Goal: Task Accomplishment & Management: Manage account settings

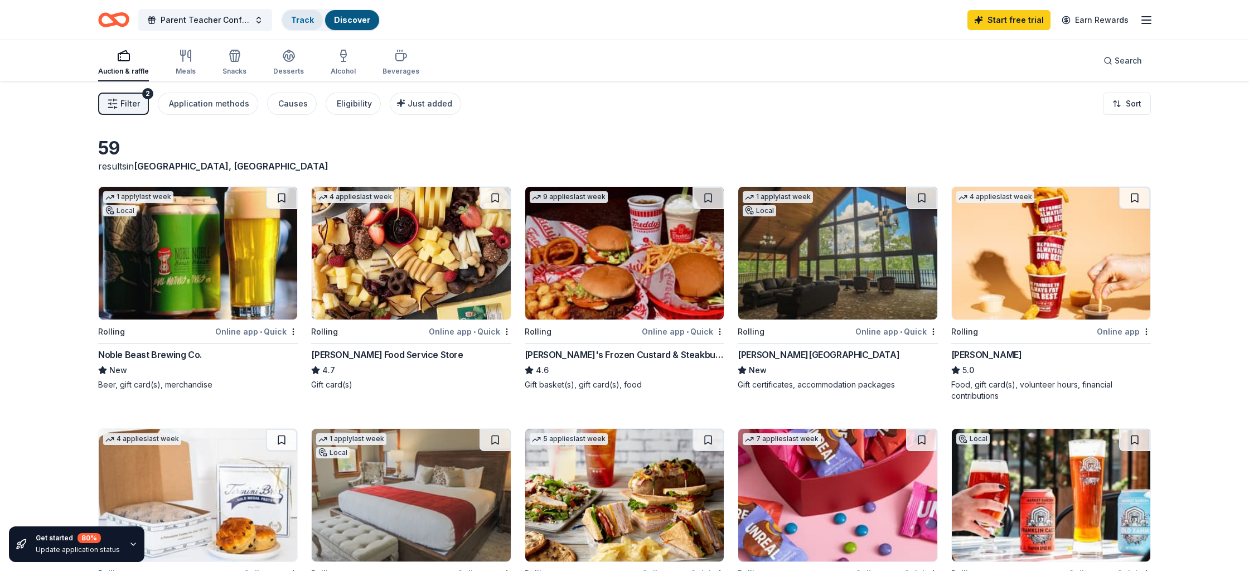
click at [300, 22] on link "Track" at bounding box center [302, 19] width 23 height 9
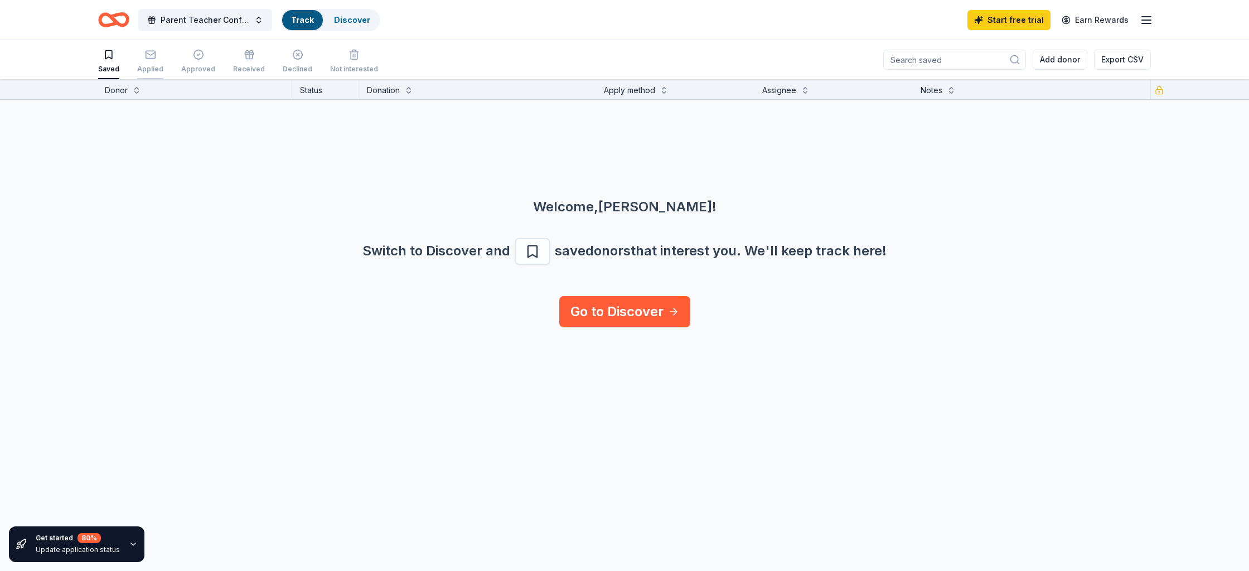
click at [148, 54] on icon "button" at bounding box center [150, 54] width 11 height 11
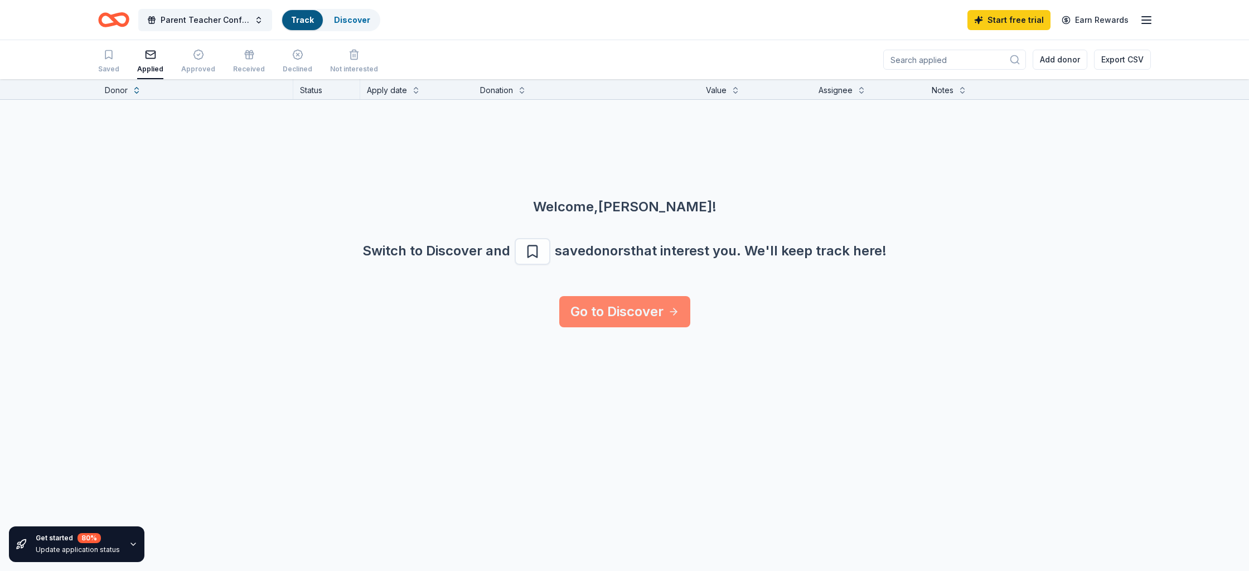
click at [615, 315] on link "Go to Discover" at bounding box center [624, 311] width 131 height 31
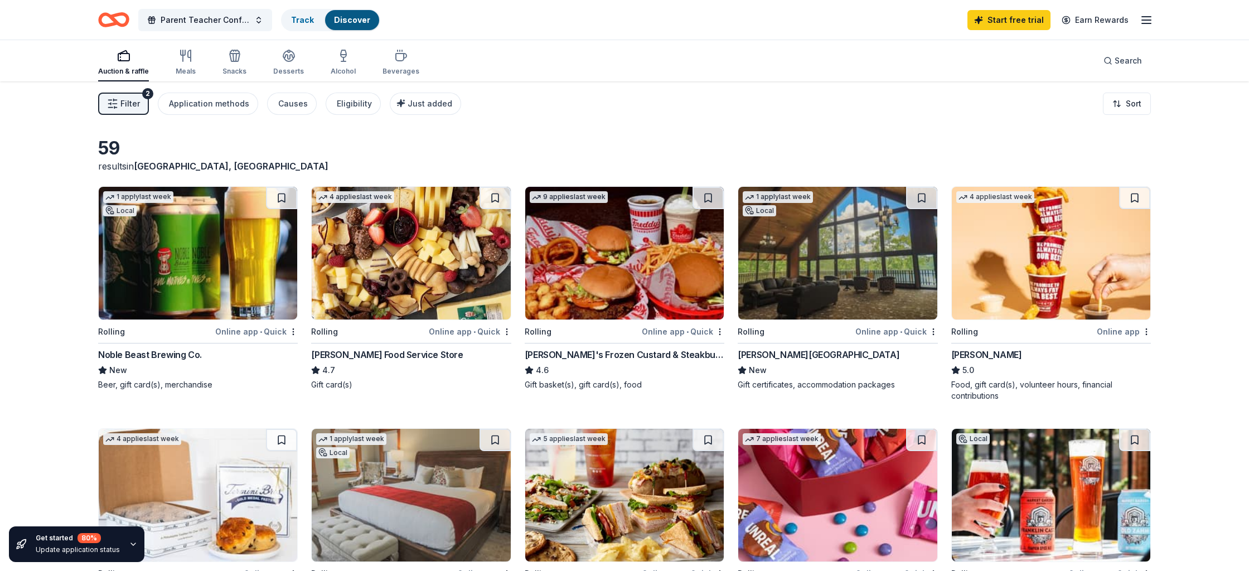
click at [1134, 197] on button at bounding box center [1134, 198] width 31 height 22
click at [304, 20] on link "Track · 1" at bounding box center [306, 19] width 30 height 9
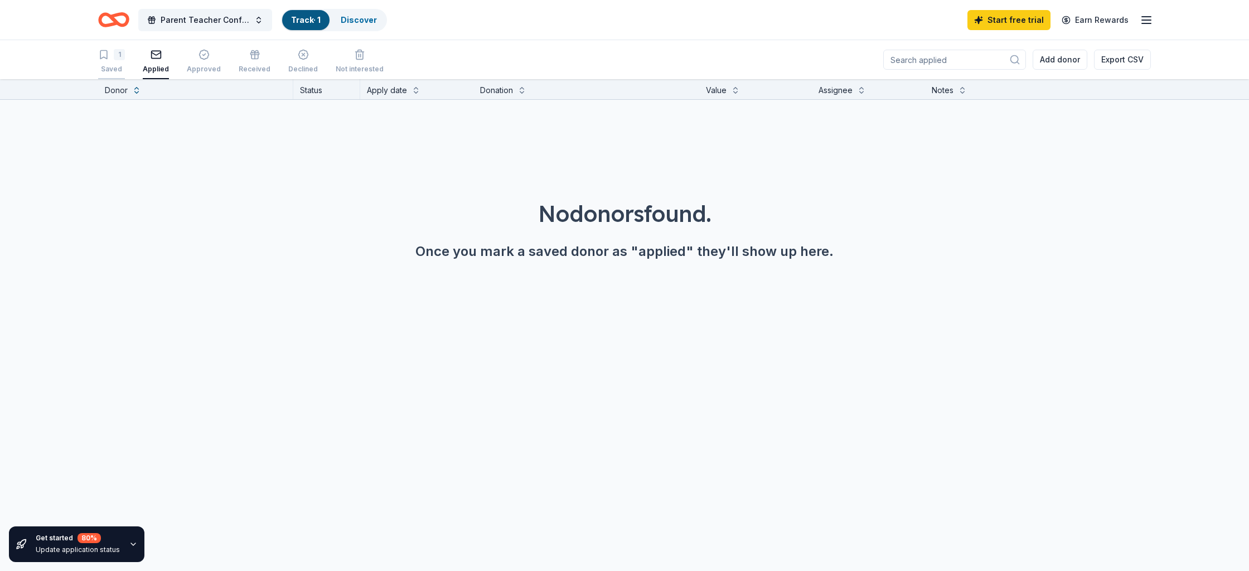
click at [116, 60] on div "1" at bounding box center [119, 54] width 11 height 11
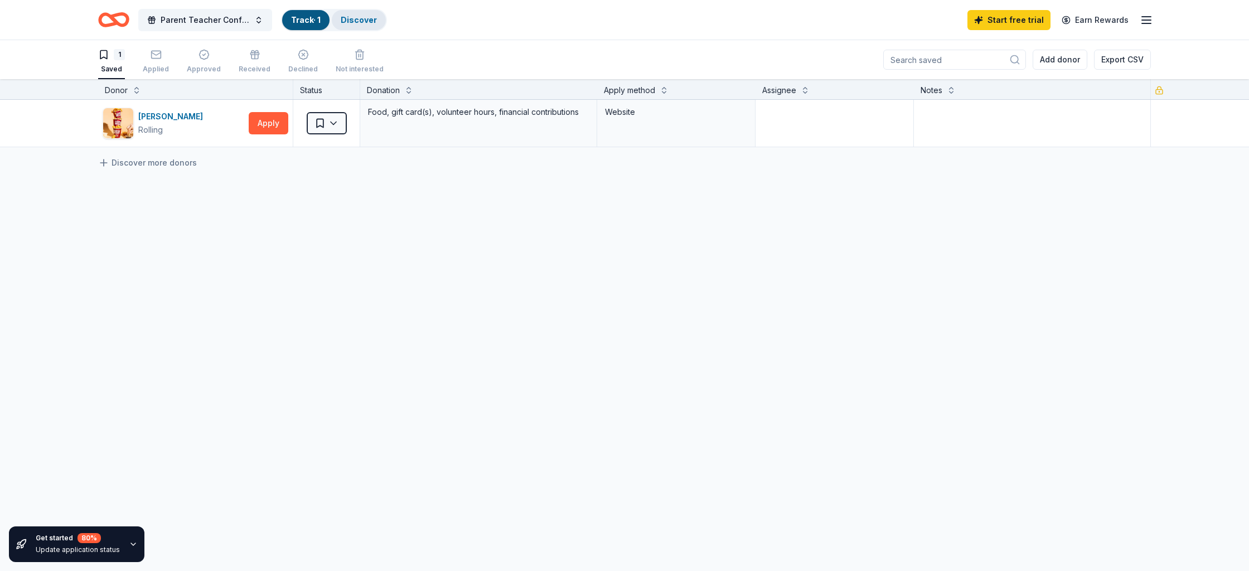
click at [359, 17] on link "Discover" at bounding box center [359, 19] width 36 height 9
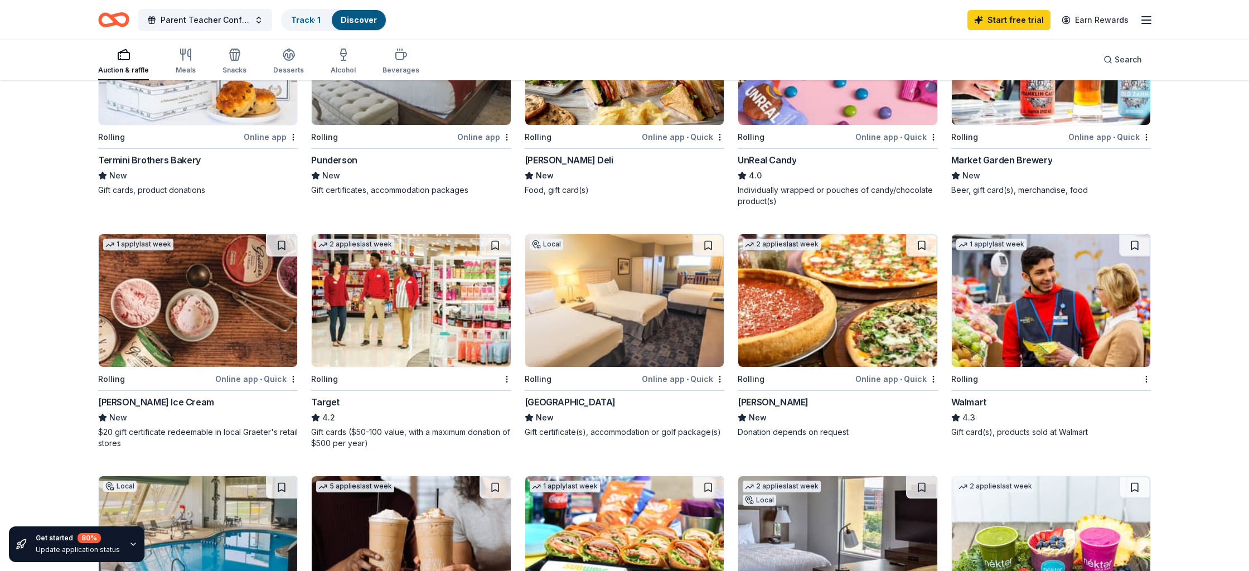
scroll to position [438, 0]
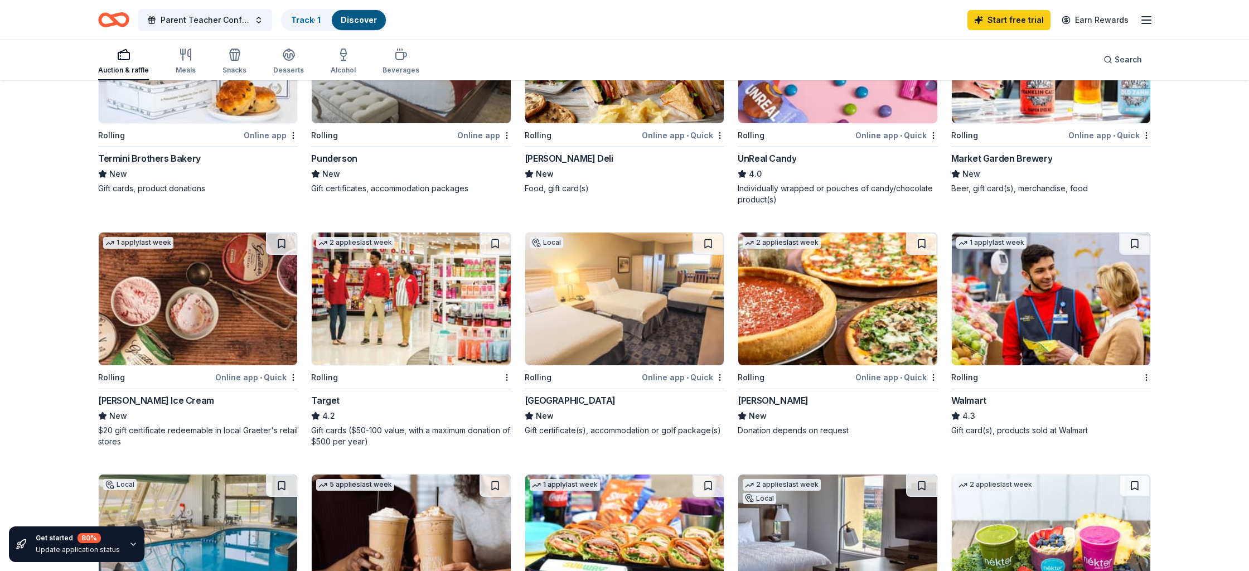
click at [494, 241] on button at bounding box center [495, 244] width 31 height 22
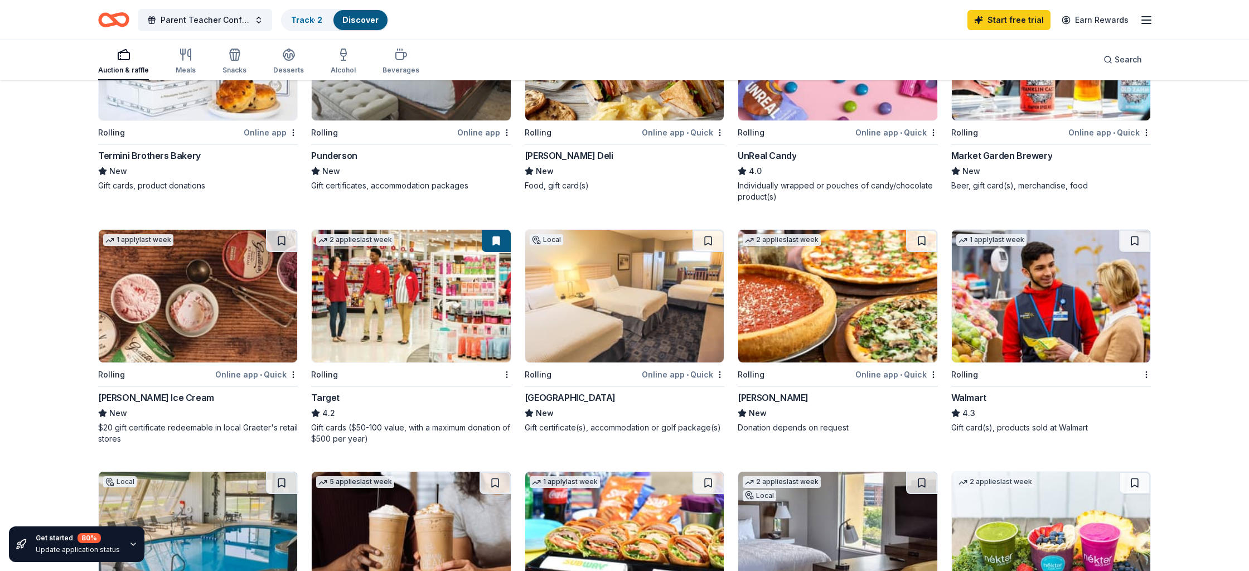
scroll to position [440, 0]
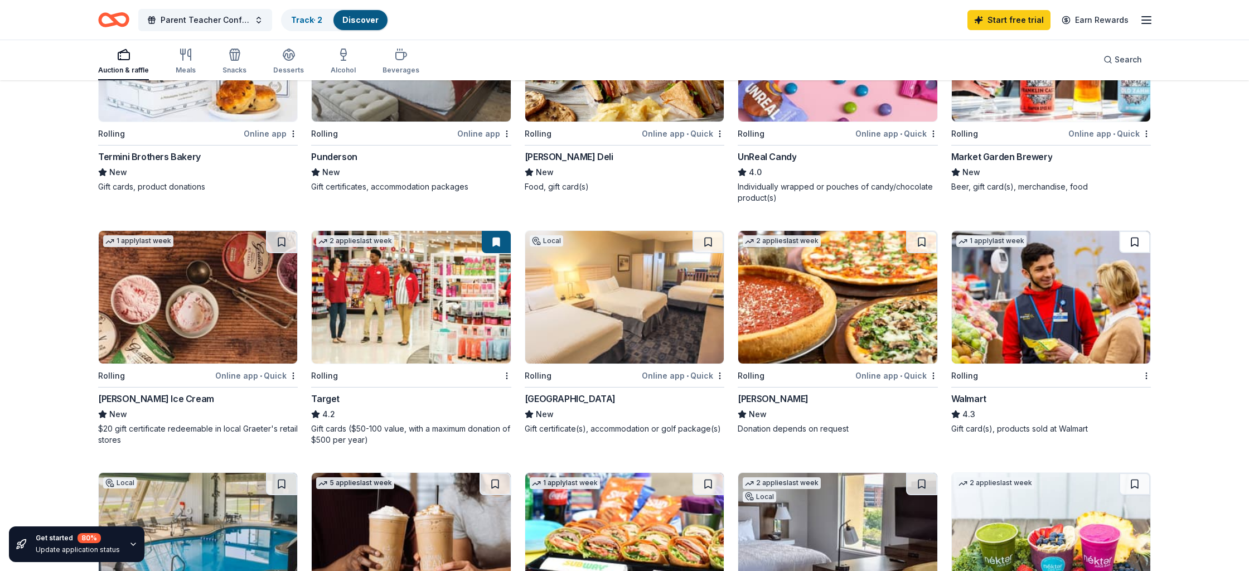
click at [1134, 241] on button at bounding box center [1134, 242] width 31 height 22
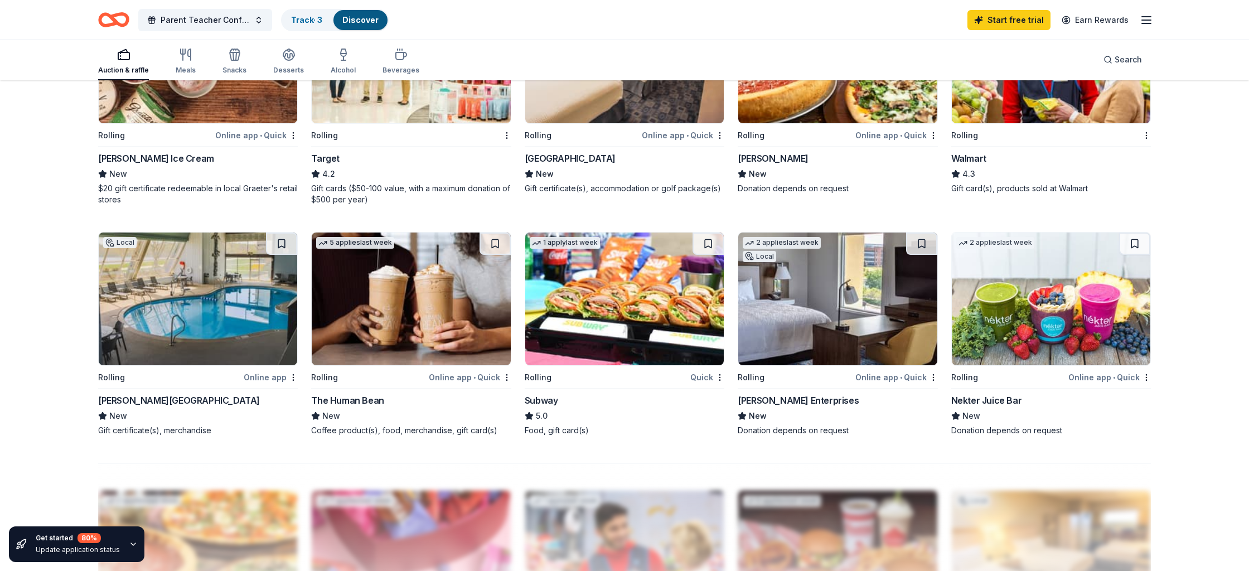
scroll to position [698, 0]
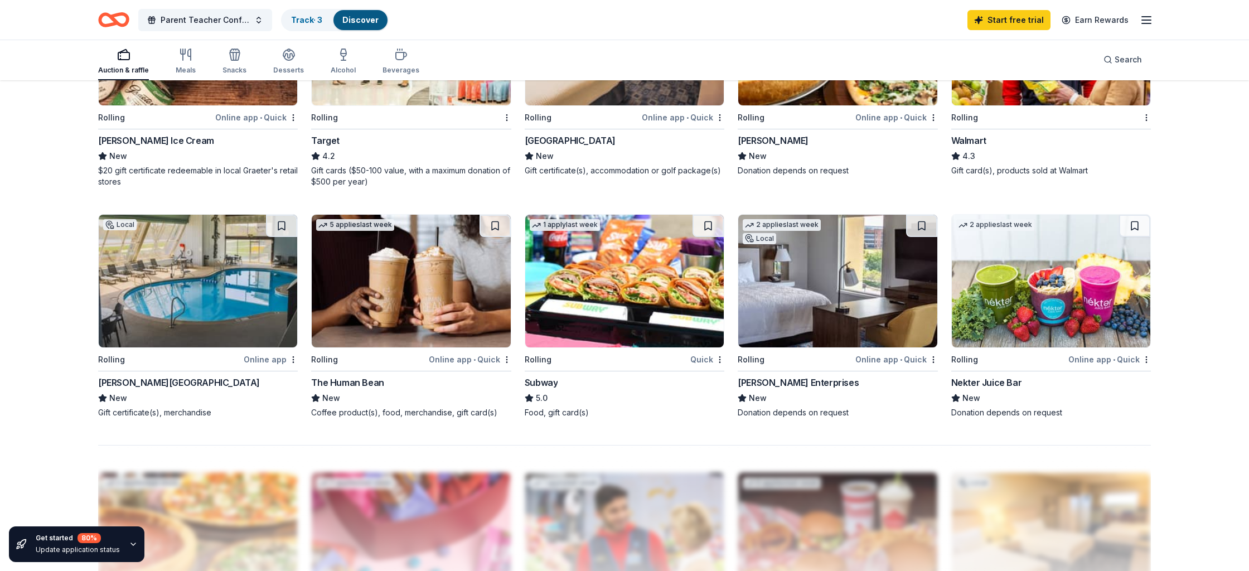
click at [708, 226] on button at bounding box center [708, 226] width 31 height 22
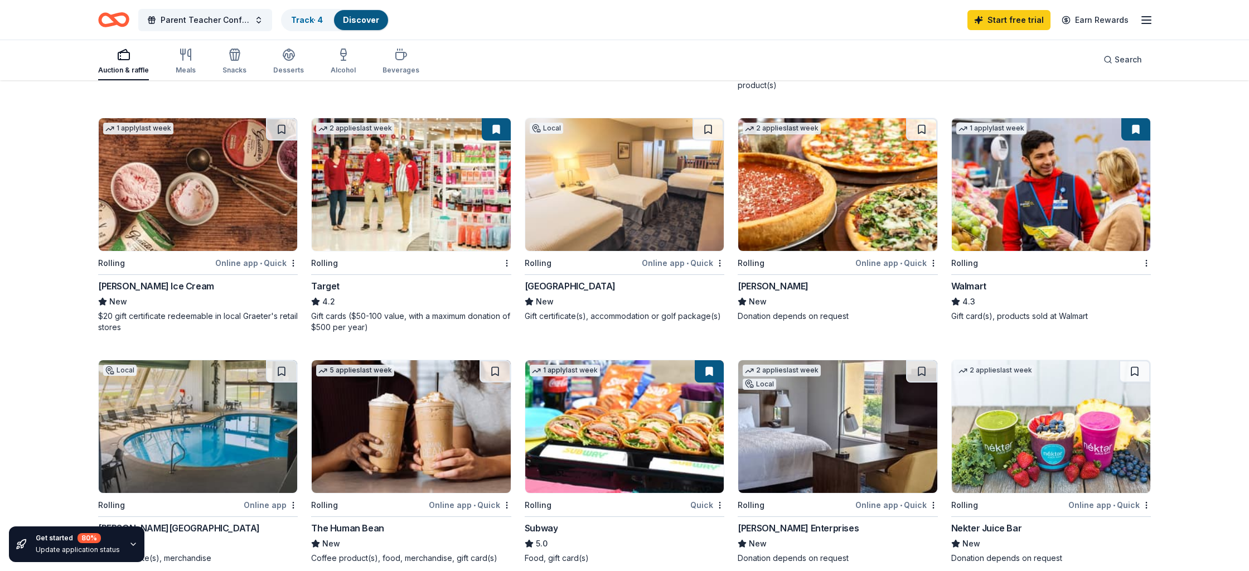
scroll to position [551, 0]
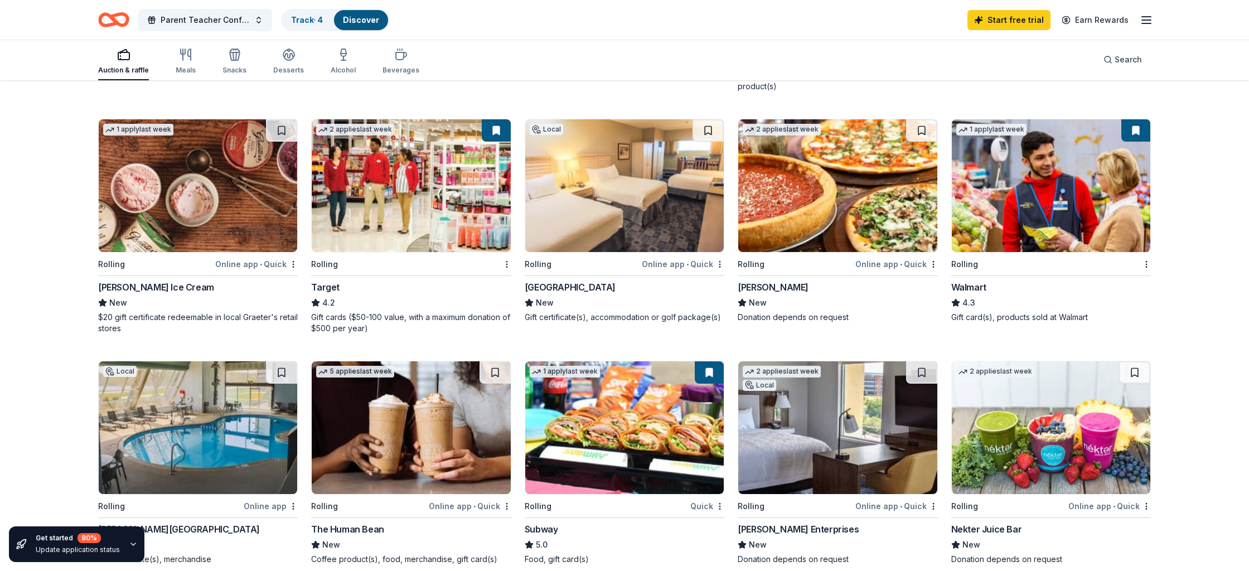
click at [282, 132] on button at bounding box center [281, 130] width 31 height 22
click at [922, 130] on button at bounding box center [921, 130] width 31 height 22
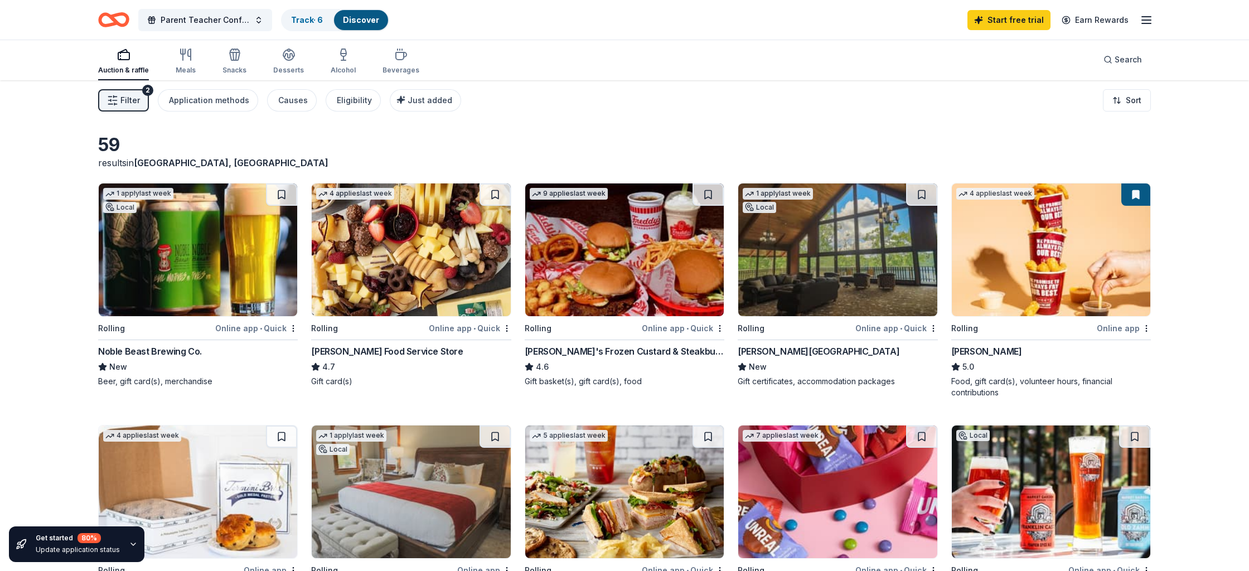
scroll to position [0, 0]
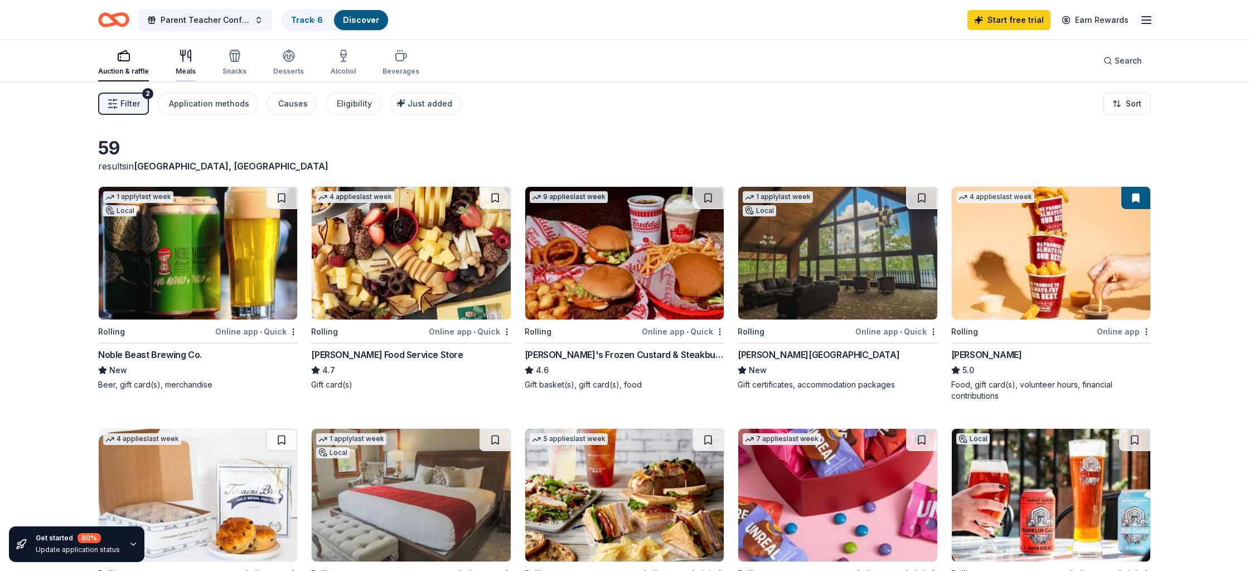
click at [192, 61] on div "button" at bounding box center [186, 55] width 20 height 13
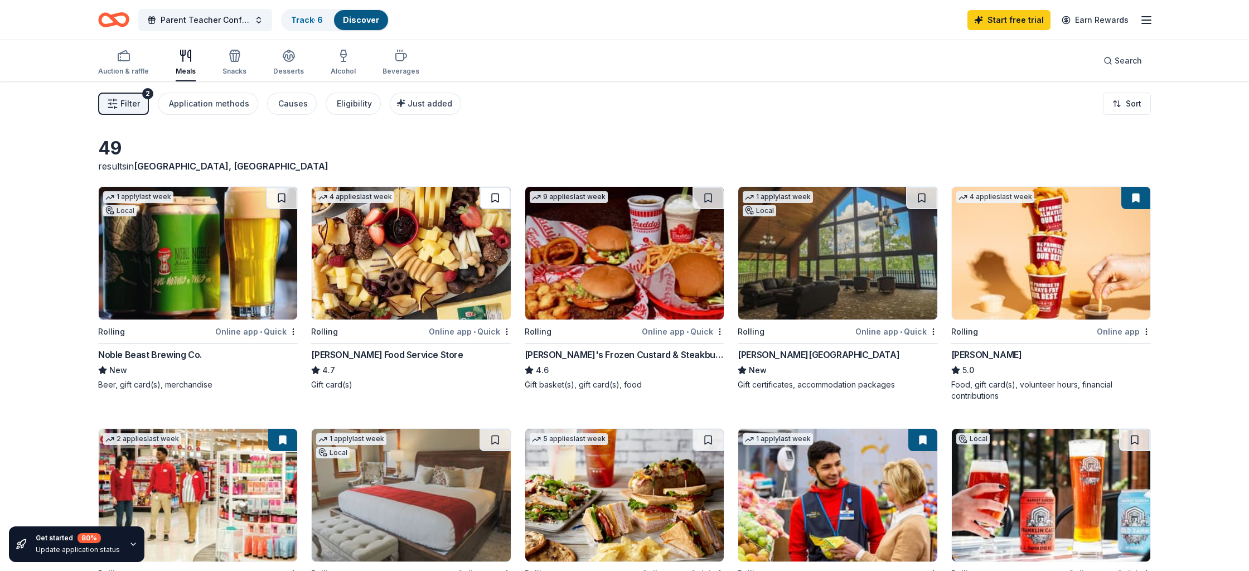
click at [496, 197] on button at bounding box center [495, 198] width 31 height 22
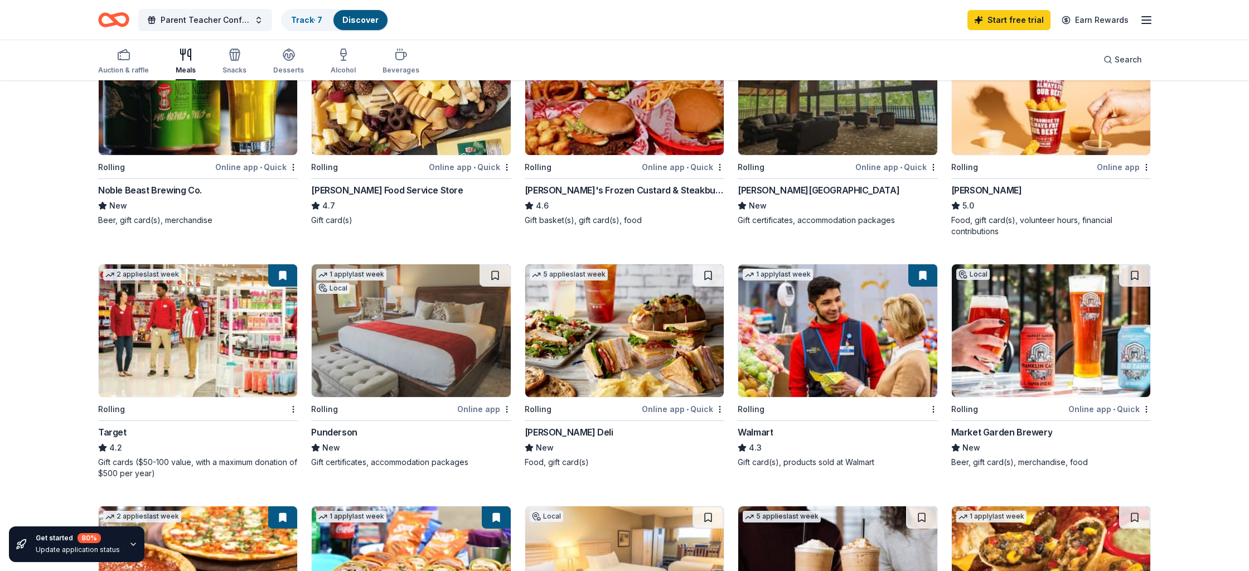
scroll to position [186, 0]
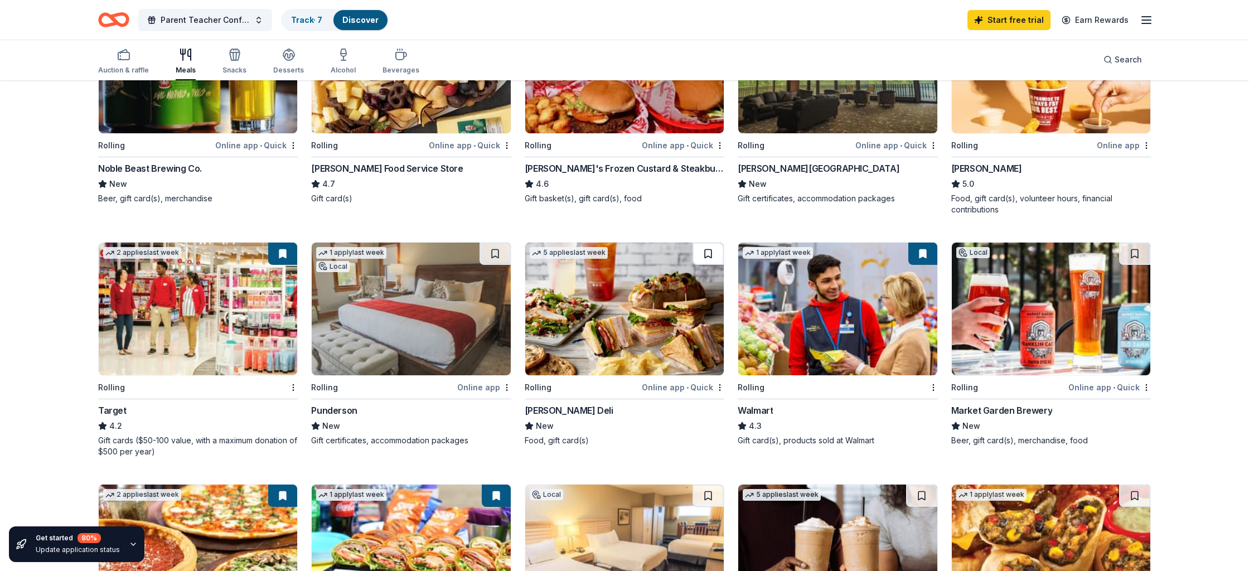
click at [708, 251] on button at bounding box center [708, 254] width 31 height 22
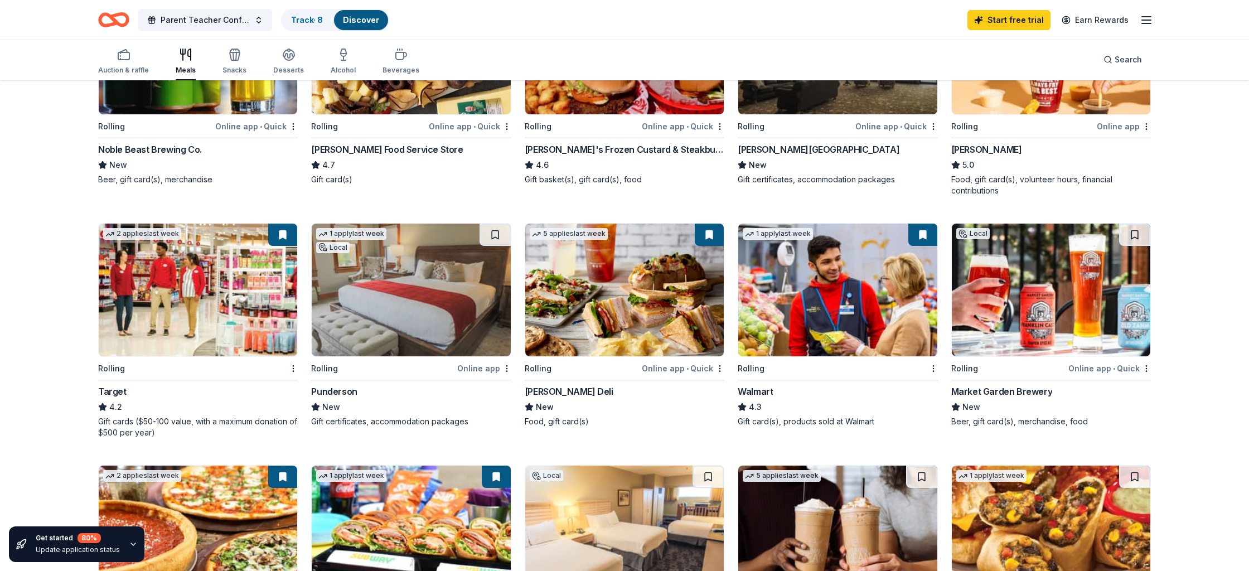
scroll to position [195, 0]
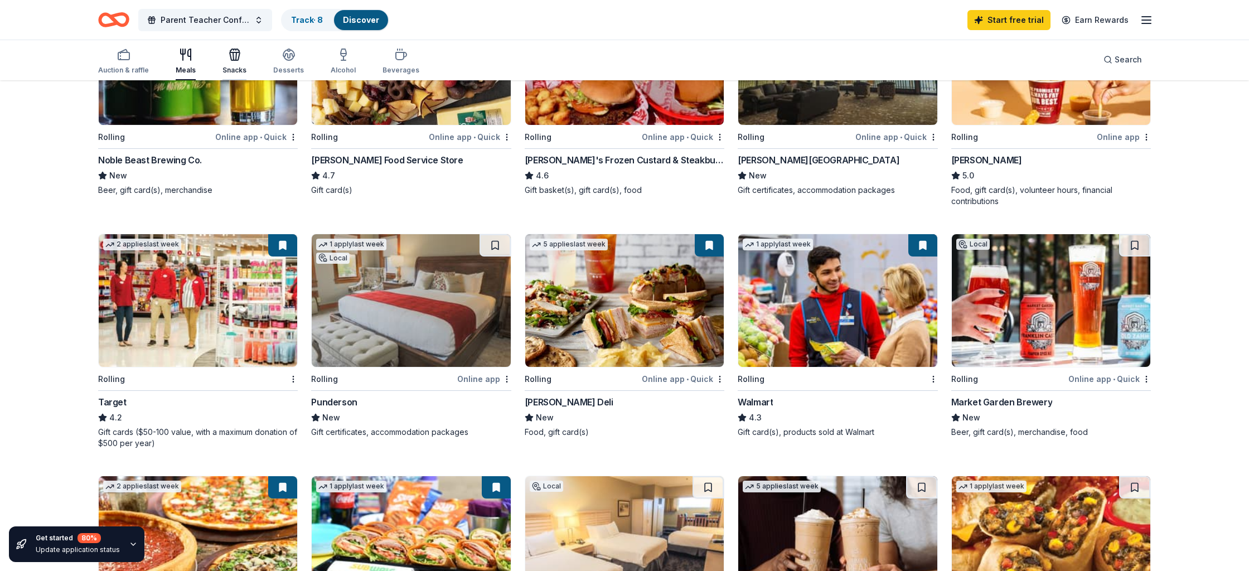
click at [231, 60] on icon "button" at bounding box center [235, 56] width 10 height 8
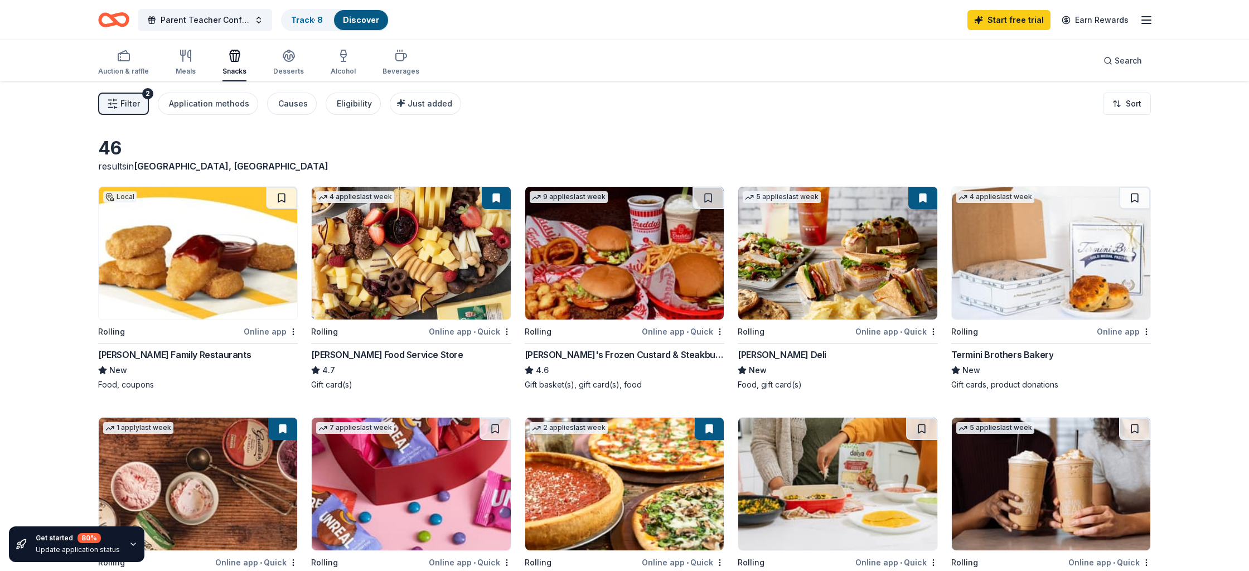
click at [709, 196] on button at bounding box center [708, 198] width 31 height 22
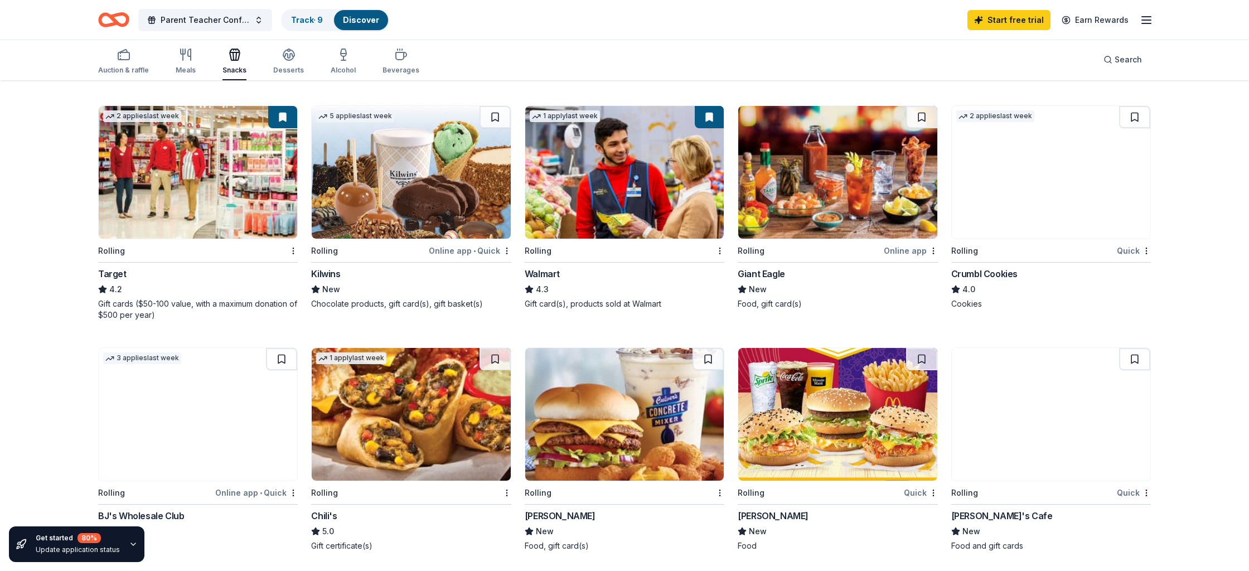
scroll to position [562, 0]
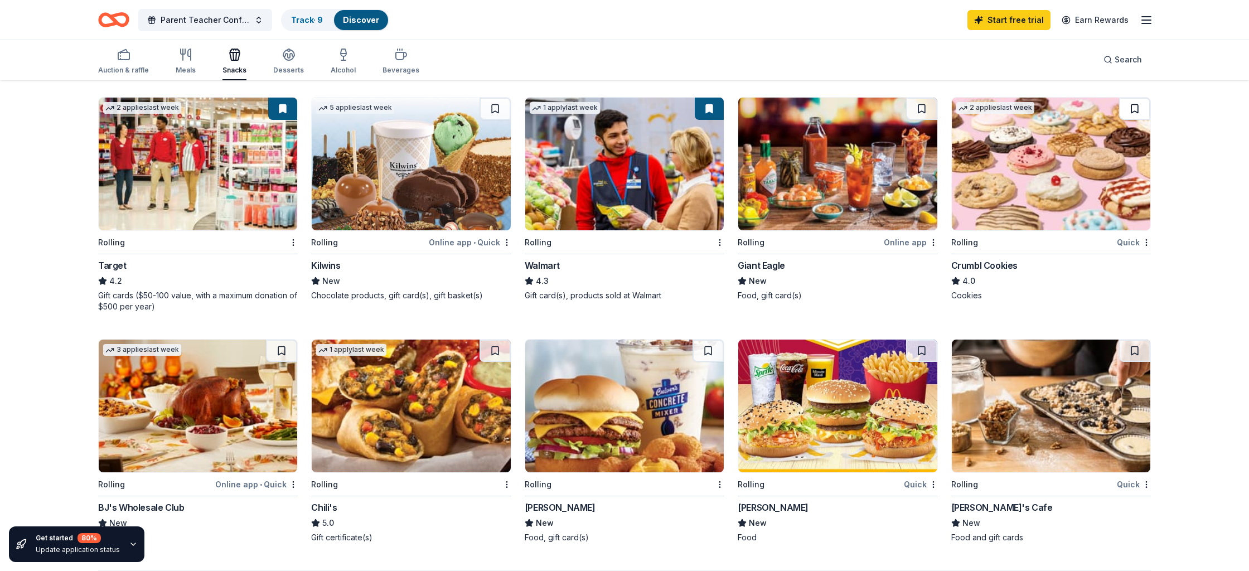
click at [1136, 108] on button at bounding box center [1134, 109] width 31 height 22
click at [922, 351] on button at bounding box center [921, 351] width 31 height 22
click at [707, 349] on button at bounding box center [708, 351] width 31 height 22
